Goal: Navigation & Orientation: Find specific page/section

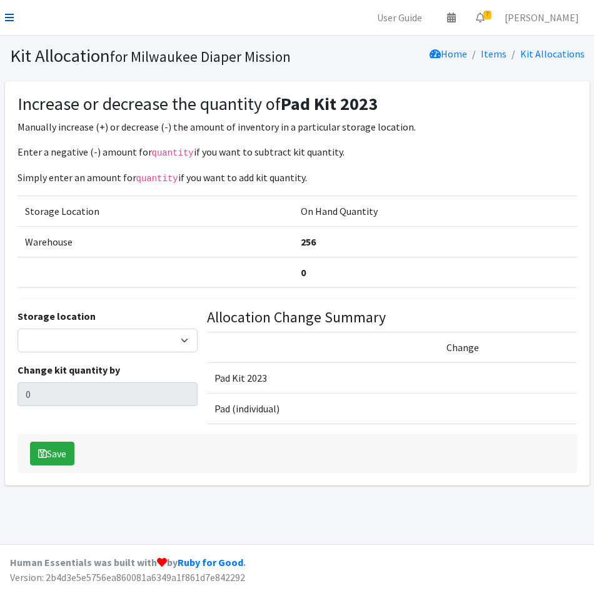
click at [9, 17] on icon at bounding box center [9, 17] width 9 height 10
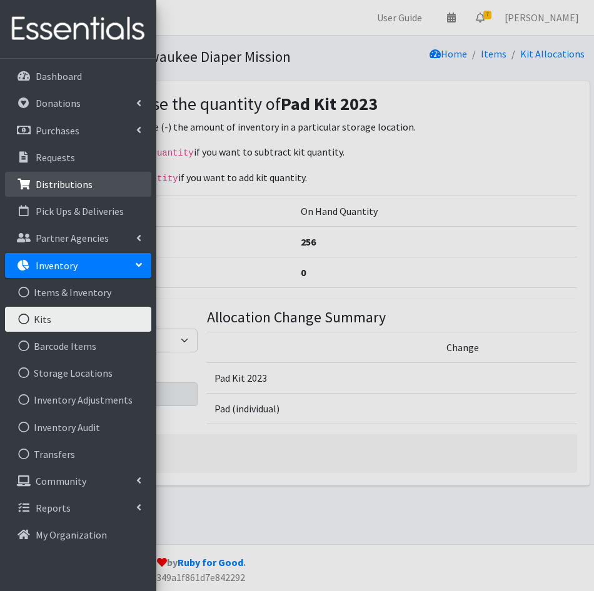
click at [59, 184] on p "Distributions" at bounding box center [64, 184] width 57 height 12
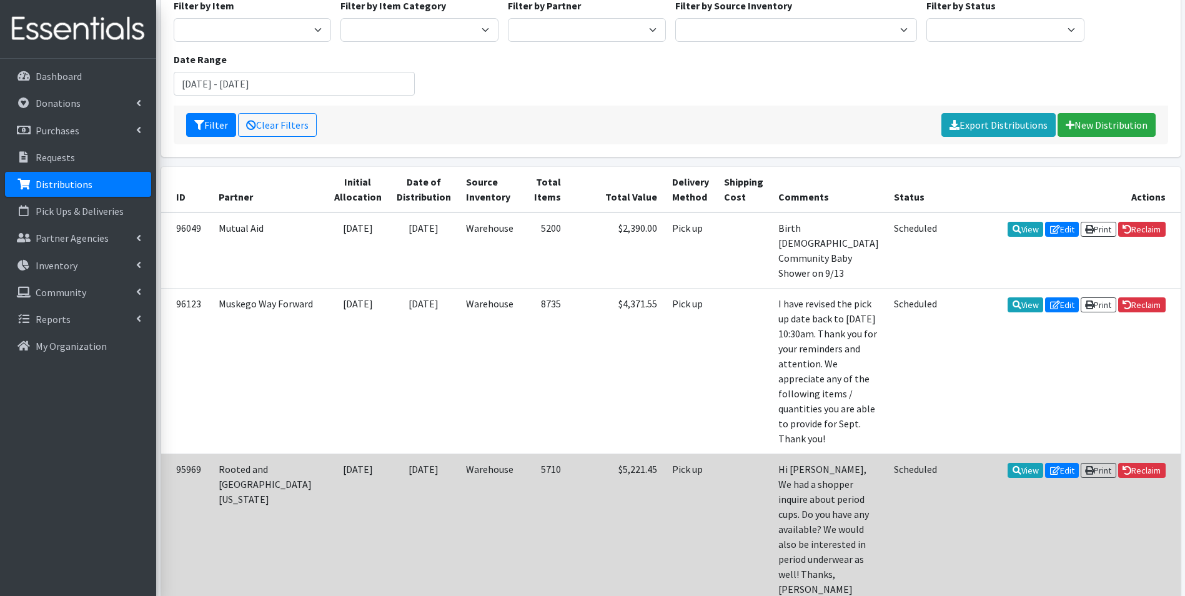
scroll to position [125, 0]
